Goal: Task Accomplishment & Management: Manage account settings

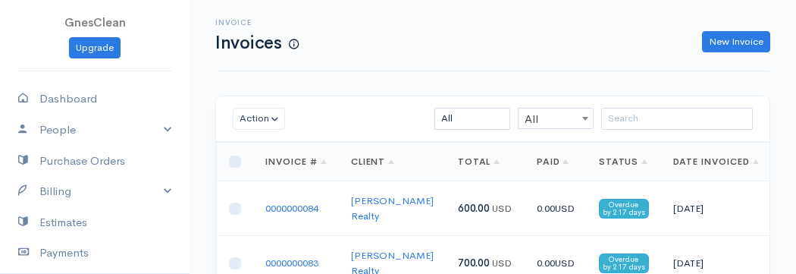
click at [376, 98] on div "Action Archive Delete Download PDF Send Mark as Sent Mark Un-Sent Enter Payment…" at bounding box center [492, 118] width 553 height 45
click at [126, 124] on link "People" at bounding box center [95, 129] width 190 height 31
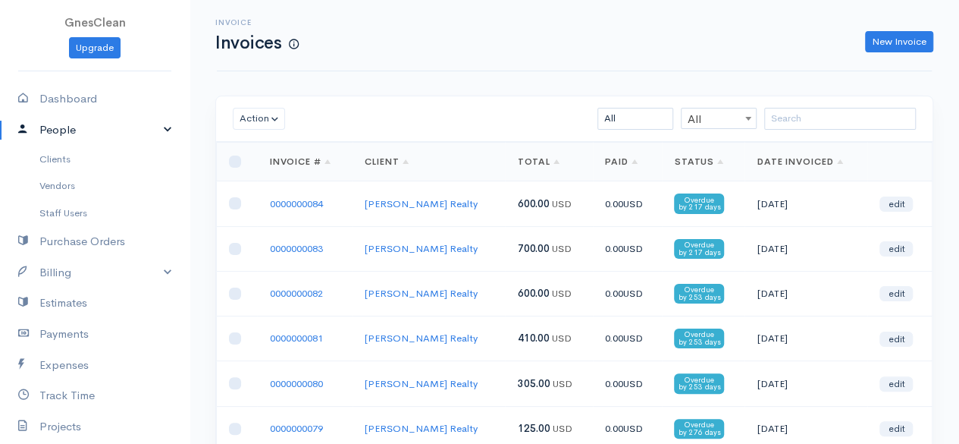
click at [438, 34] on div "New Invoice" at bounding box center [623, 42] width 635 height 22
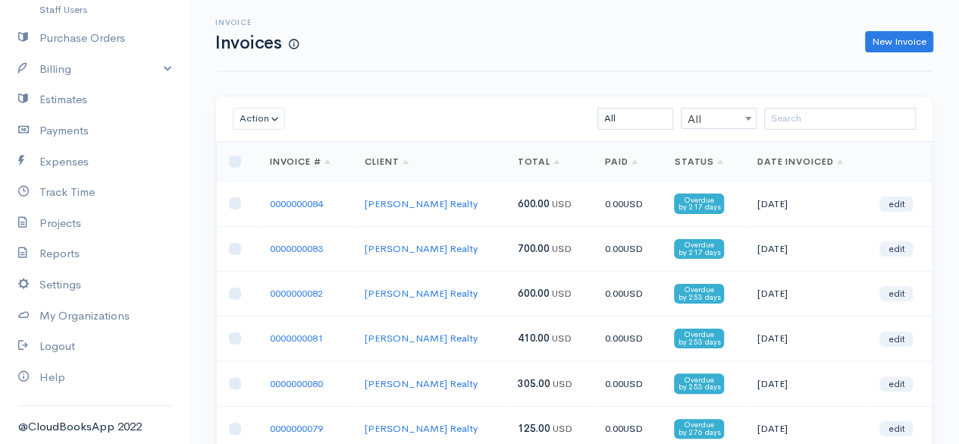
click at [190, 273] on div "Action Archive Delete Download PDF Send [PERSON_NAME] as Sent Mark Un-Sent Ente…" at bounding box center [575, 433] width 770 height 675
click at [74, 273] on link "Settings" at bounding box center [95, 284] width 190 height 31
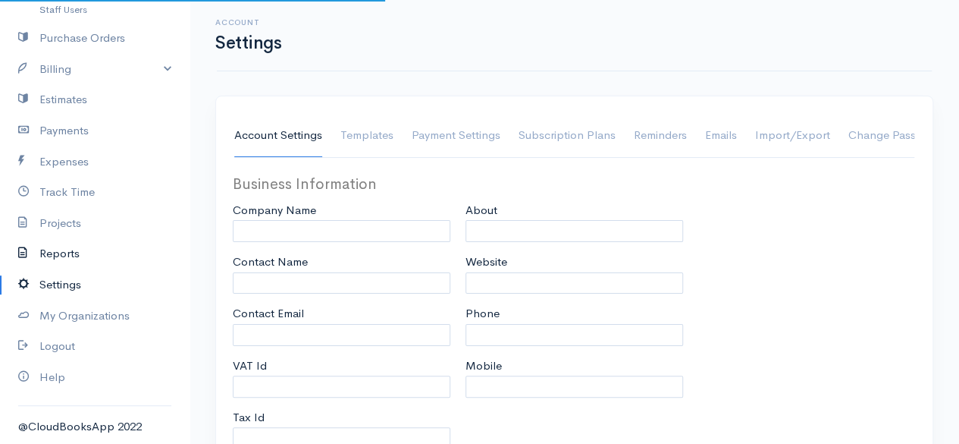
type input "GnesClean"
type input "[PERSON_NAME]"
type input "[EMAIL_ADDRESS][DOMAIN_NAME]"
type input "Tax Id"
type input "[PHONE_NUMBER]"
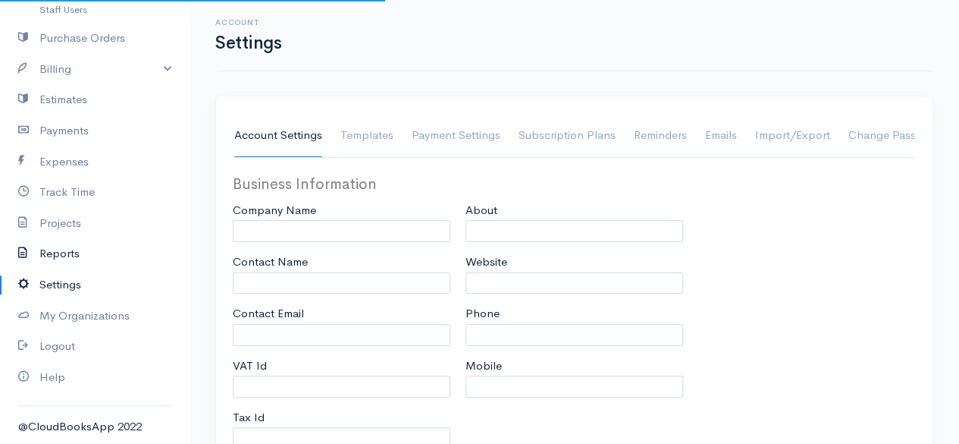
type input "[PHONE_NUMBER]"
select select
type input "[STREET_ADDRESS]"
type input "[GEOGRAPHIC_DATA]"
type input "OH"
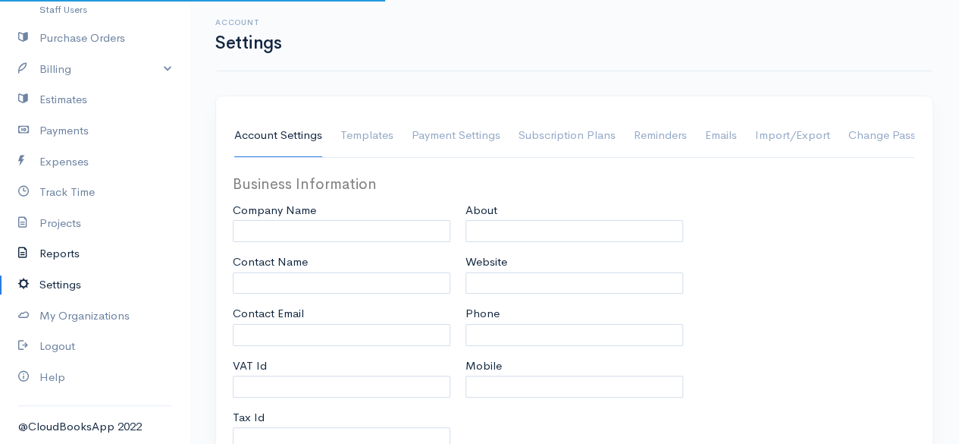
type input "44730"
select select
type input "INVOICE"
type input "1"
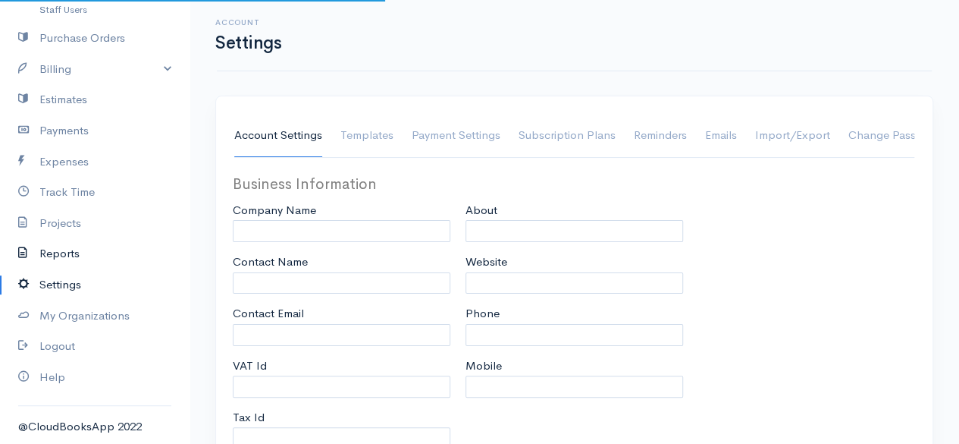
select select "3"
type textarea "Make Checks Payable to : [PERSON_NAME]"
checkbox input "true"
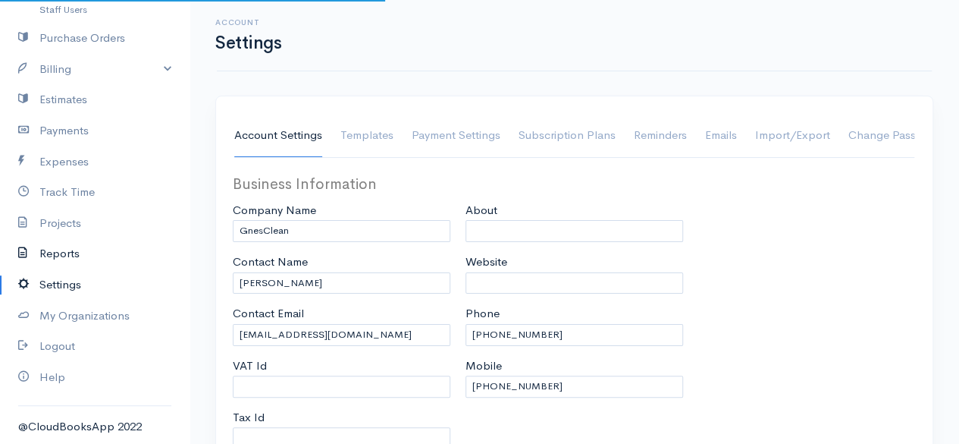
select select "[GEOGRAPHIC_DATA]"
select select "USD"
click at [467, 139] on link "Payment Settings" at bounding box center [456, 135] width 89 height 42
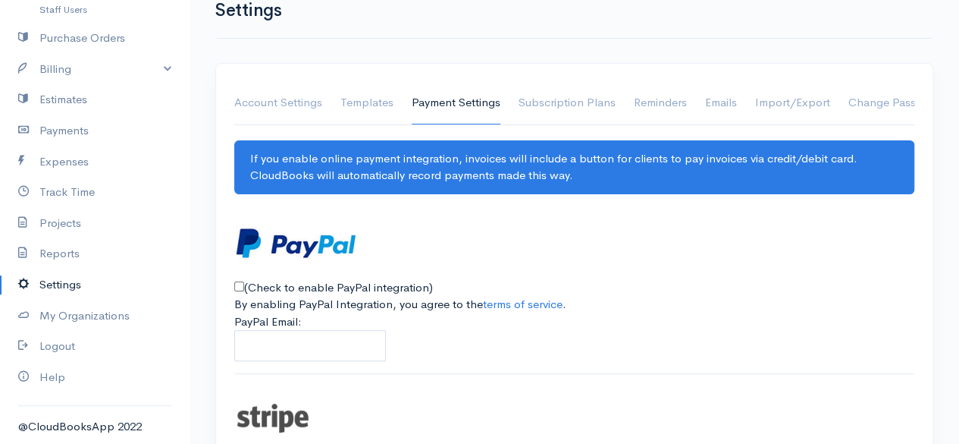
scroll to position [53, 0]
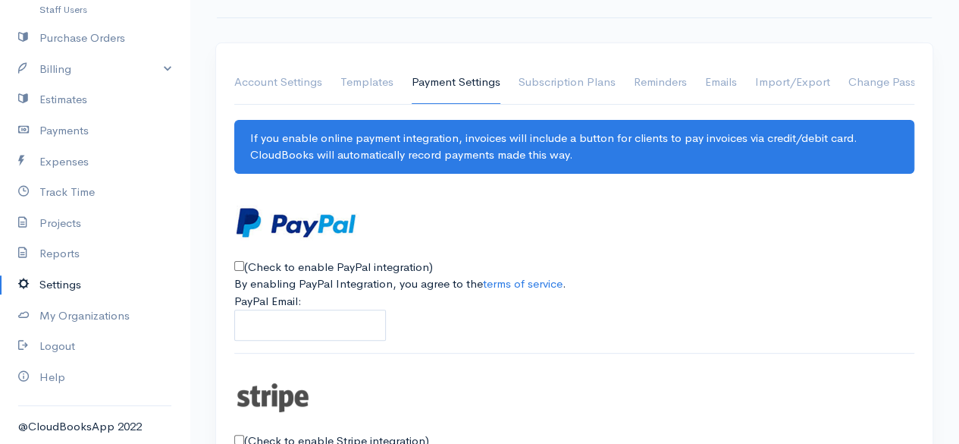
click at [572, 89] on ul "Account Settings Templates Payment Settings Subscription Plans Reminders Emails…" at bounding box center [574, 82] width 680 height 43
click at [572, 80] on link "Subscription Plans" at bounding box center [567, 82] width 97 height 42
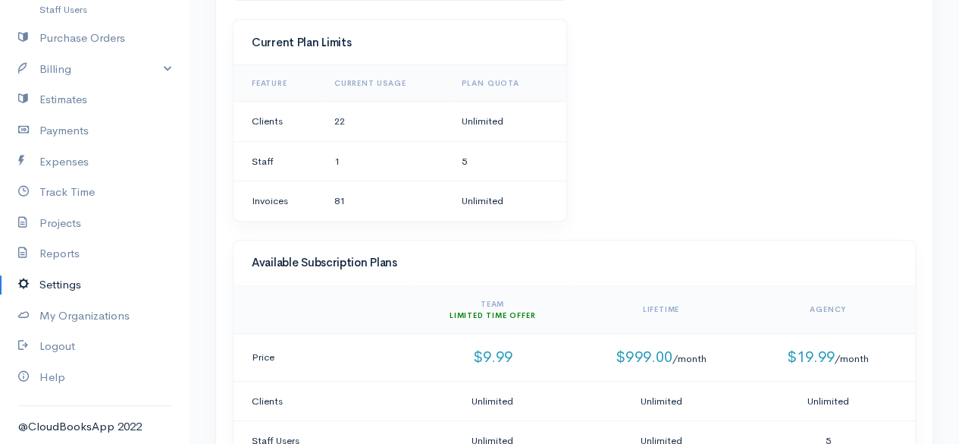
scroll to position [202, 0]
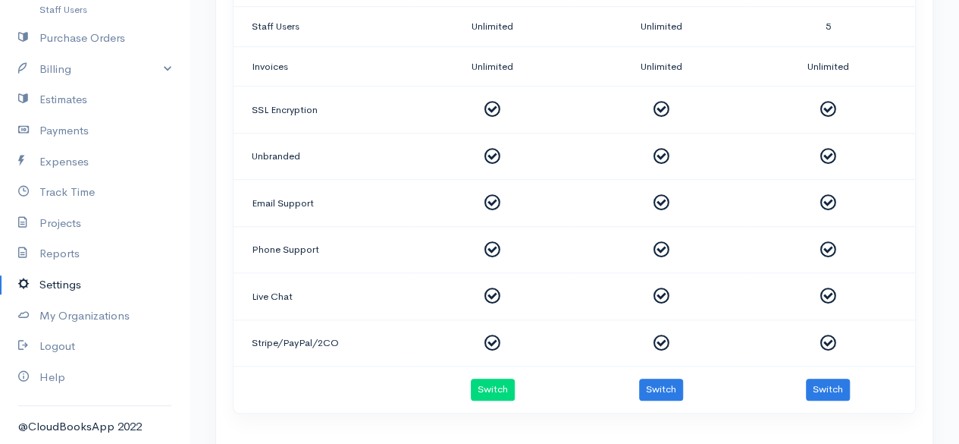
scroll to position [948, 0]
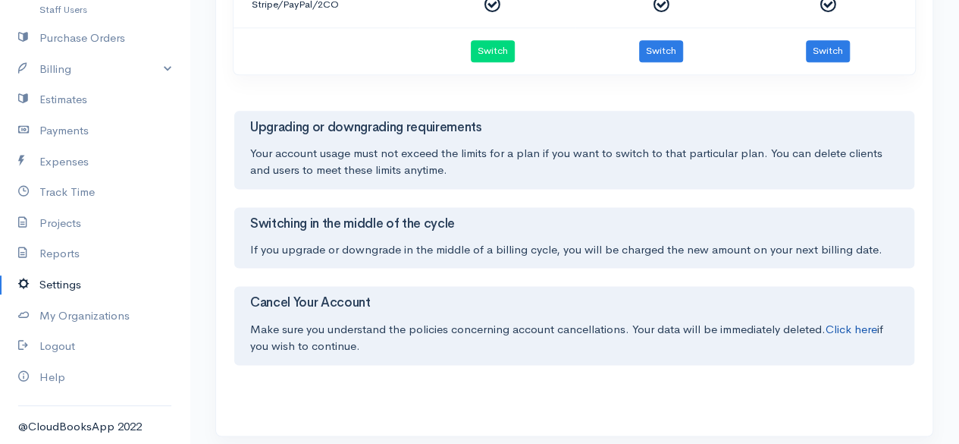
click at [572, 273] on link "Click here" at bounding box center [852, 328] width 52 height 14
click at [538, 273] on h3 "Cancel Your Account" at bounding box center [574, 303] width 648 height 14
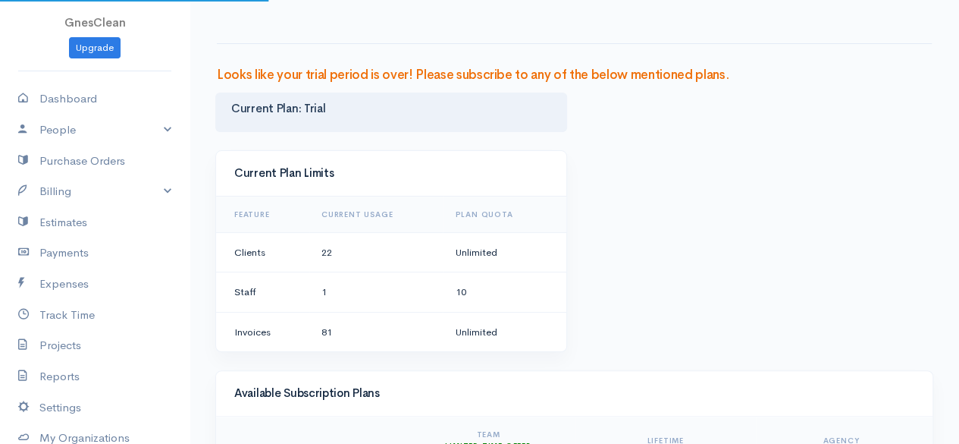
click at [672, 196] on div "Current Plan Limits Feature Current Usage Plan Quota Clients 22 Unlimited Staff…" at bounding box center [574, 260] width 733 height 221
click at [750, 118] on div "Current Plan: Trial" at bounding box center [574, 121] width 733 height 58
click at [932, 105] on div "Current Plan: Trial" at bounding box center [574, 121] width 733 height 58
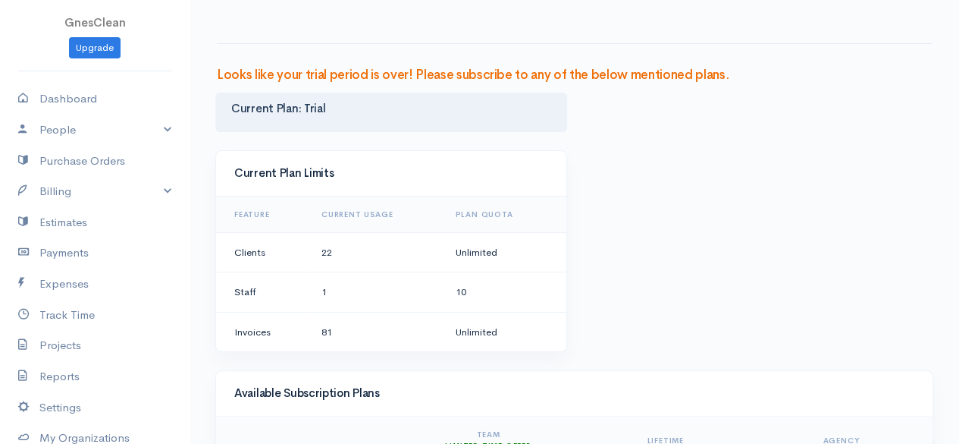
click at [940, 96] on div "Current Plan: Trial" at bounding box center [574, 121] width 733 height 58
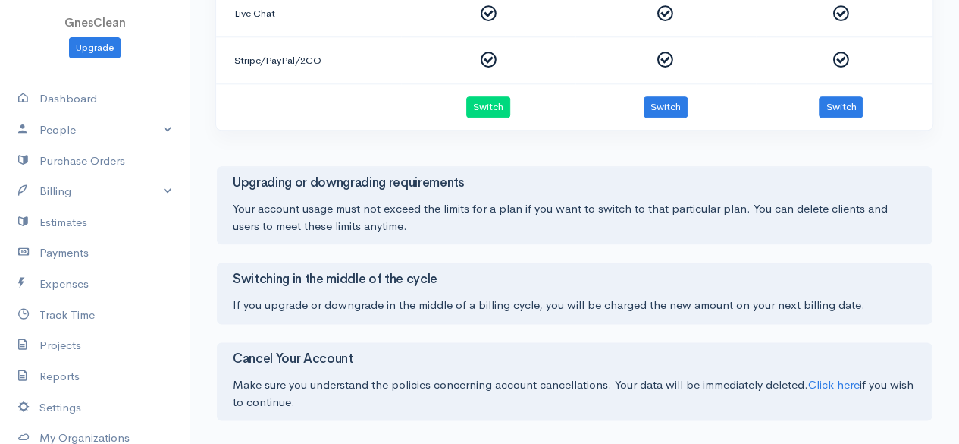
scroll to position [847, 0]
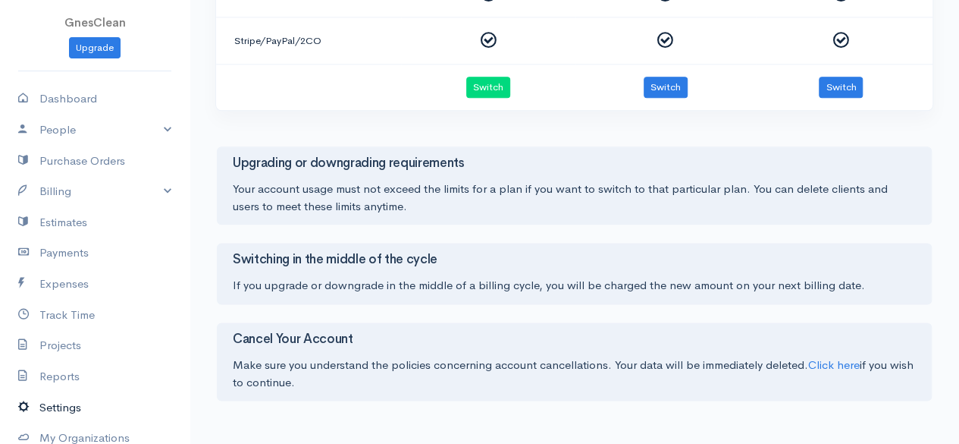
click at [63, 405] on link "Settings" at bounding box center [95, 407] width 190 height 31
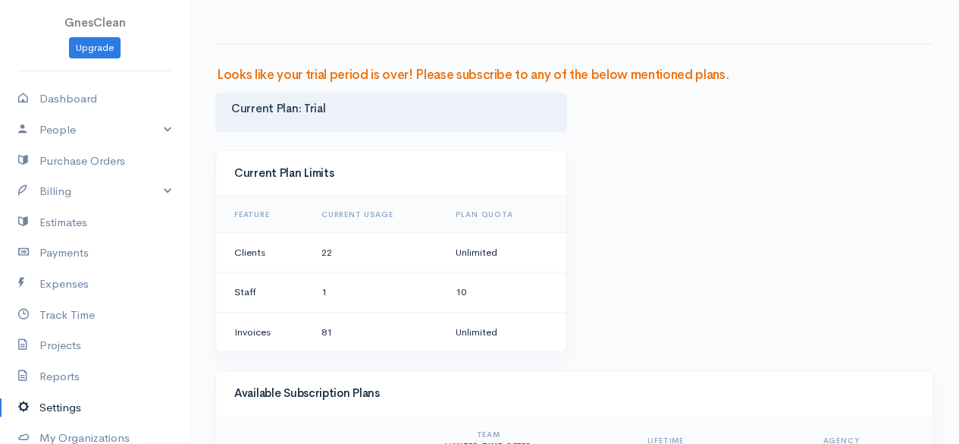
click at [324, 115] on div "Current Plan: Trial" at bounding box center [391, 111] width 352 height 39
